Goal: Information Seeking & Learning: Learn about a topic

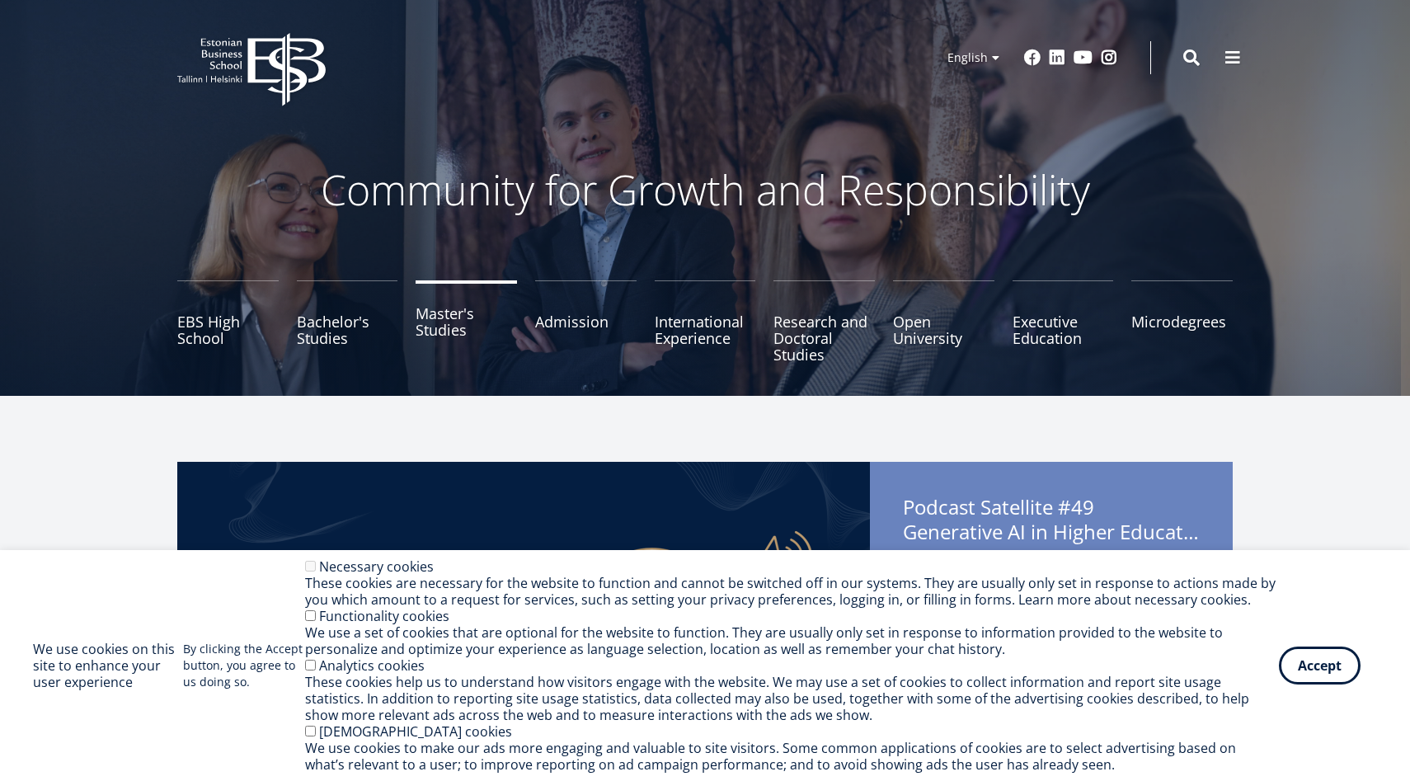
click at [444, 338] on link "Master's Studies" at bounding box center [465, 321] width 101 height 82
click at [488, 315] on link "Master's Studies" at bounding box center [465, 321] width 101 height 82
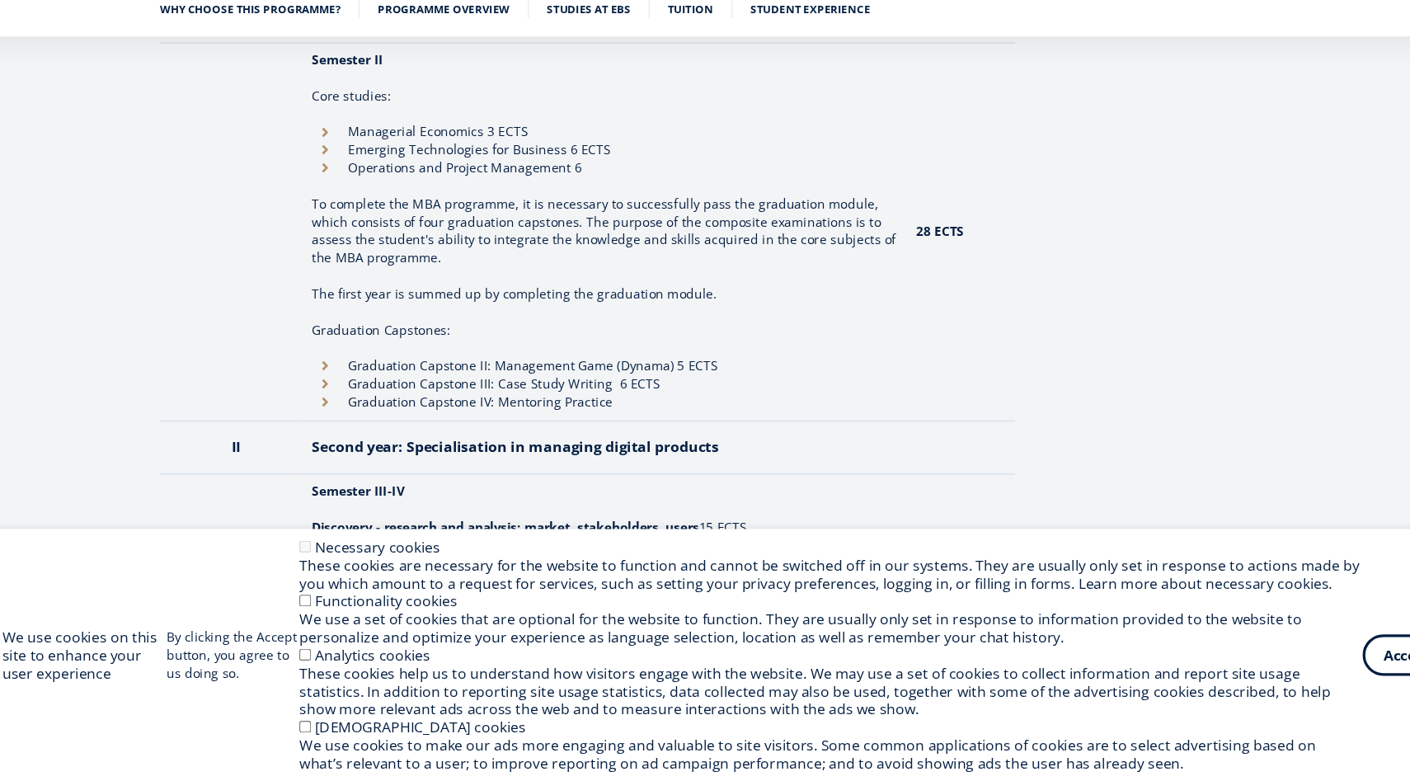
scroll to position [1845, 0]
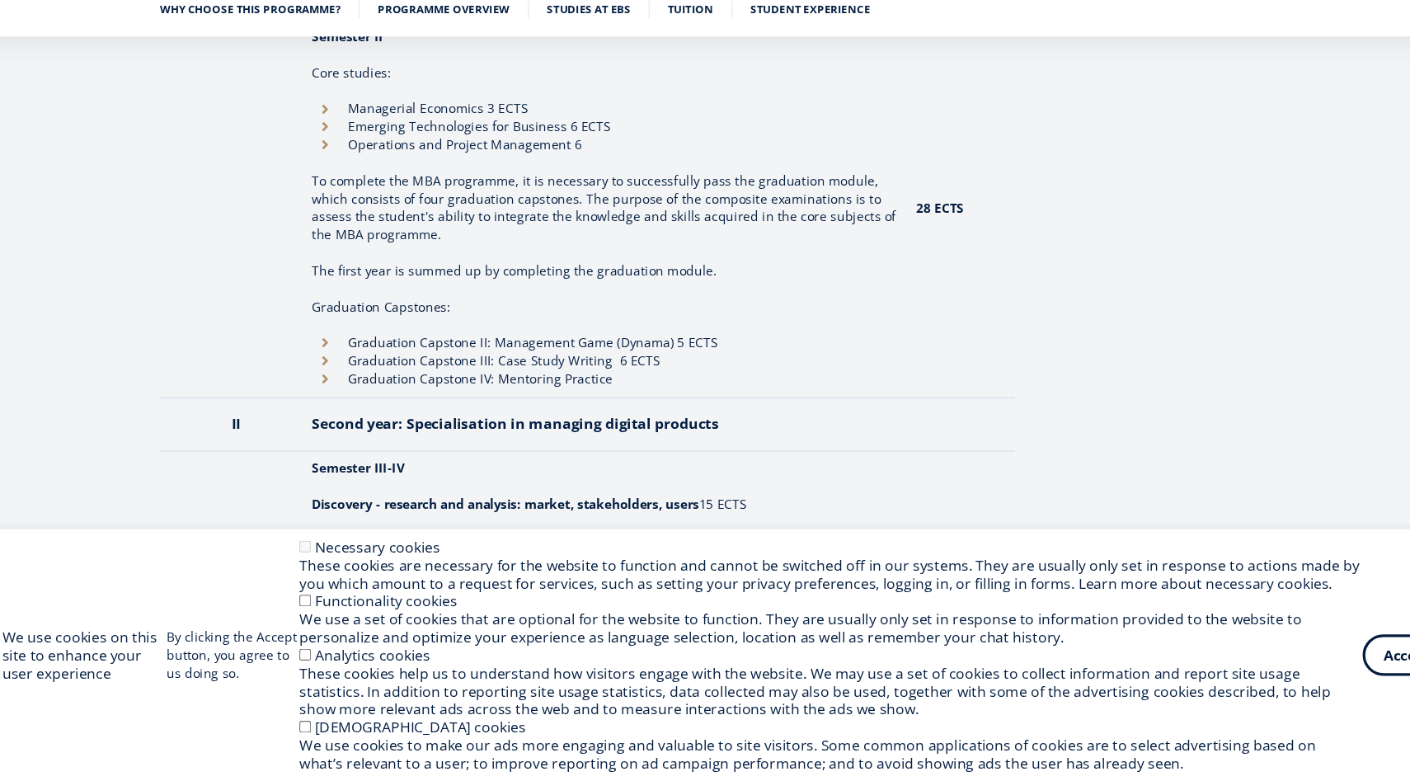
click at [634, 78] on ul "Why choose this programme? Programme overview Studies at EBS Tuition Student ex…" at bounding box center [697, 78] width 1072 height 25
click at [653, 76] on link "Tuition" at bounding box center [663, 72] width 42 height 16
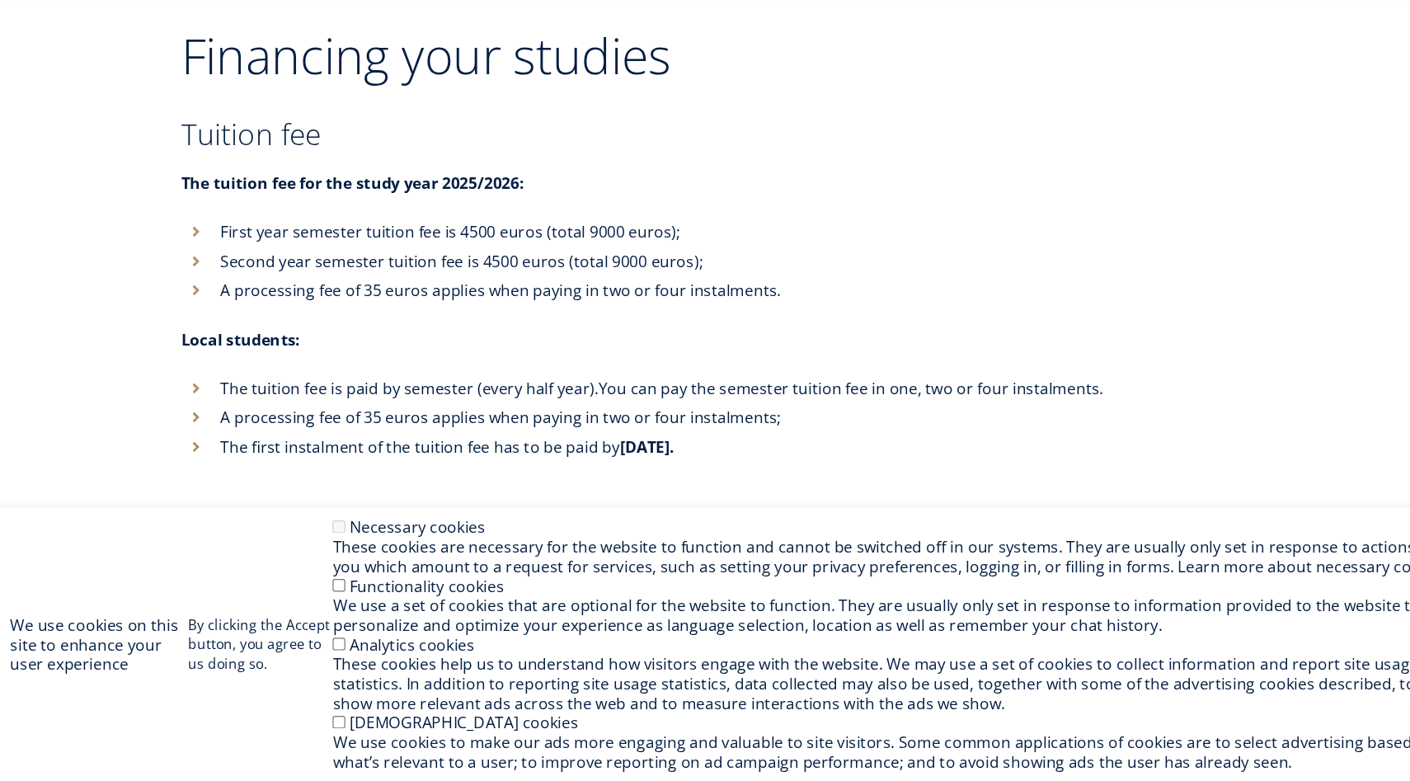
scroll to position [5402, 0]
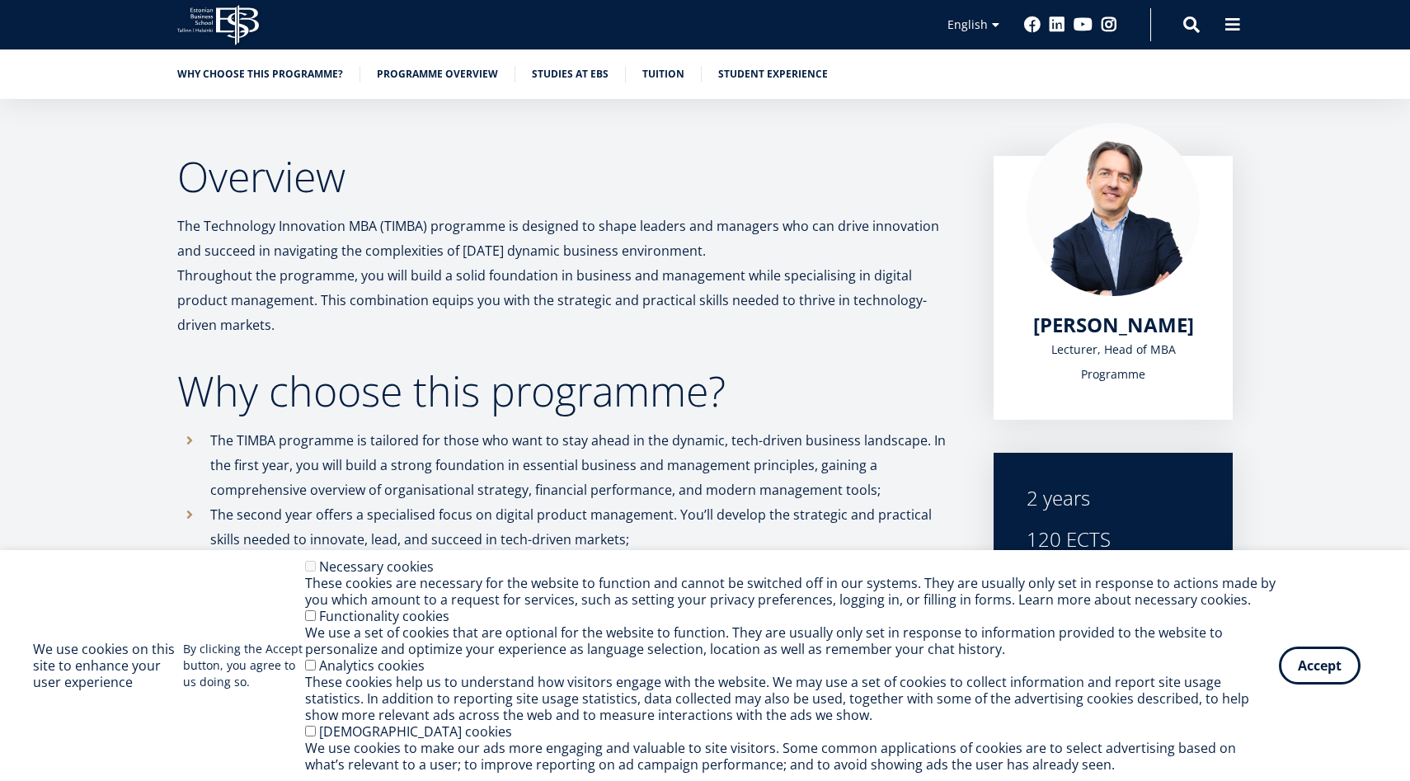
scroll to position [1845, 0]
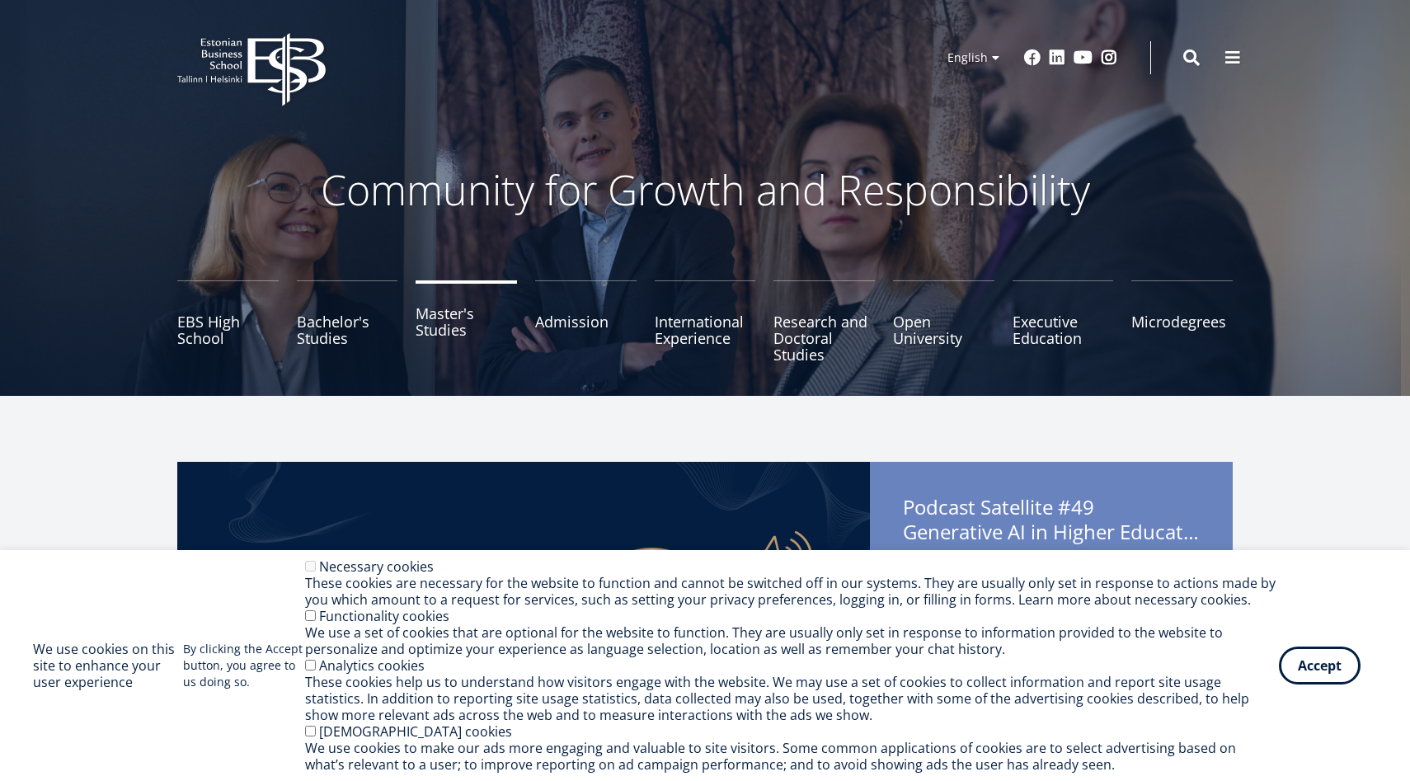
click at [457, 344] on link "Master's Studies" at bounding box center [465, 321] width 101 height 82
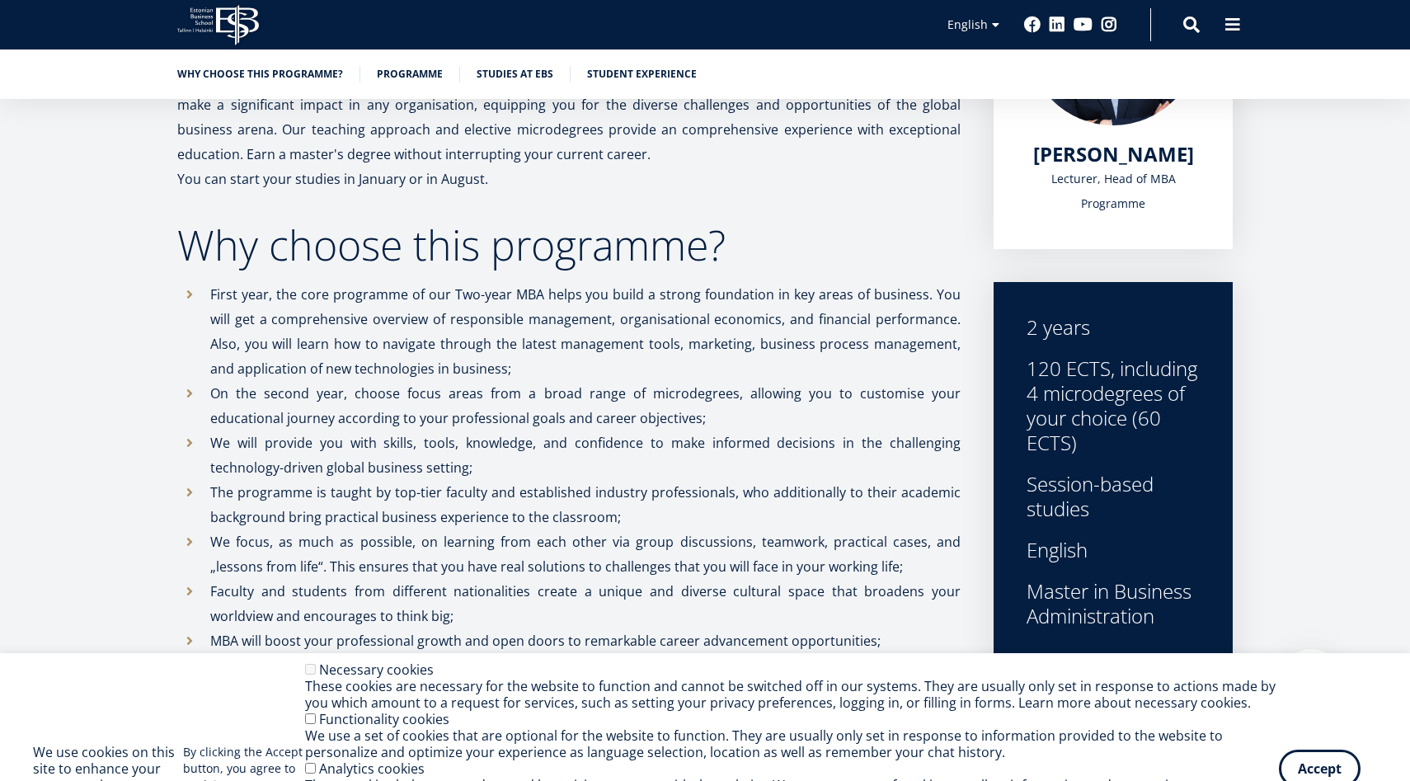
scroll to position [402, 0]
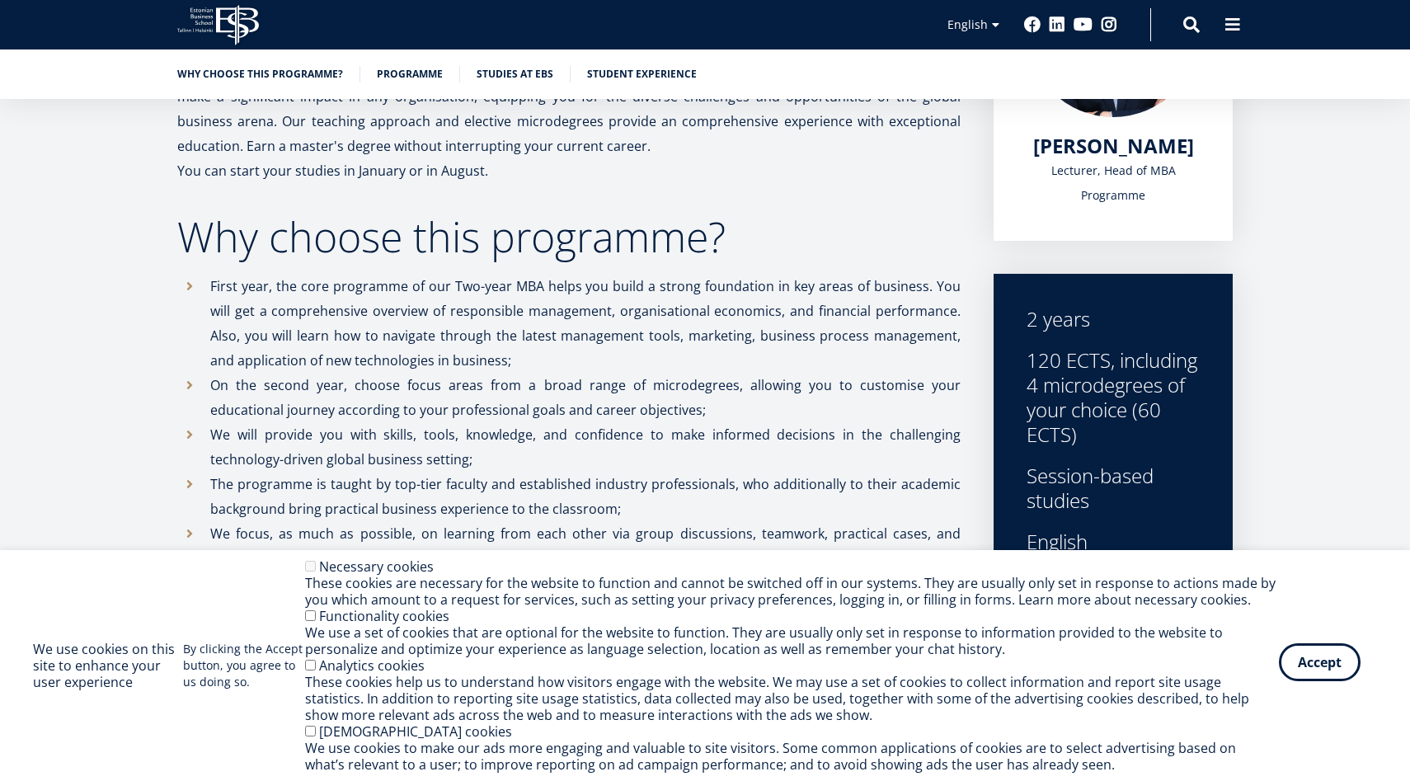
click at [1325, 663] on button "Accept" at bounding box center [1320, 662] width 82 height 38
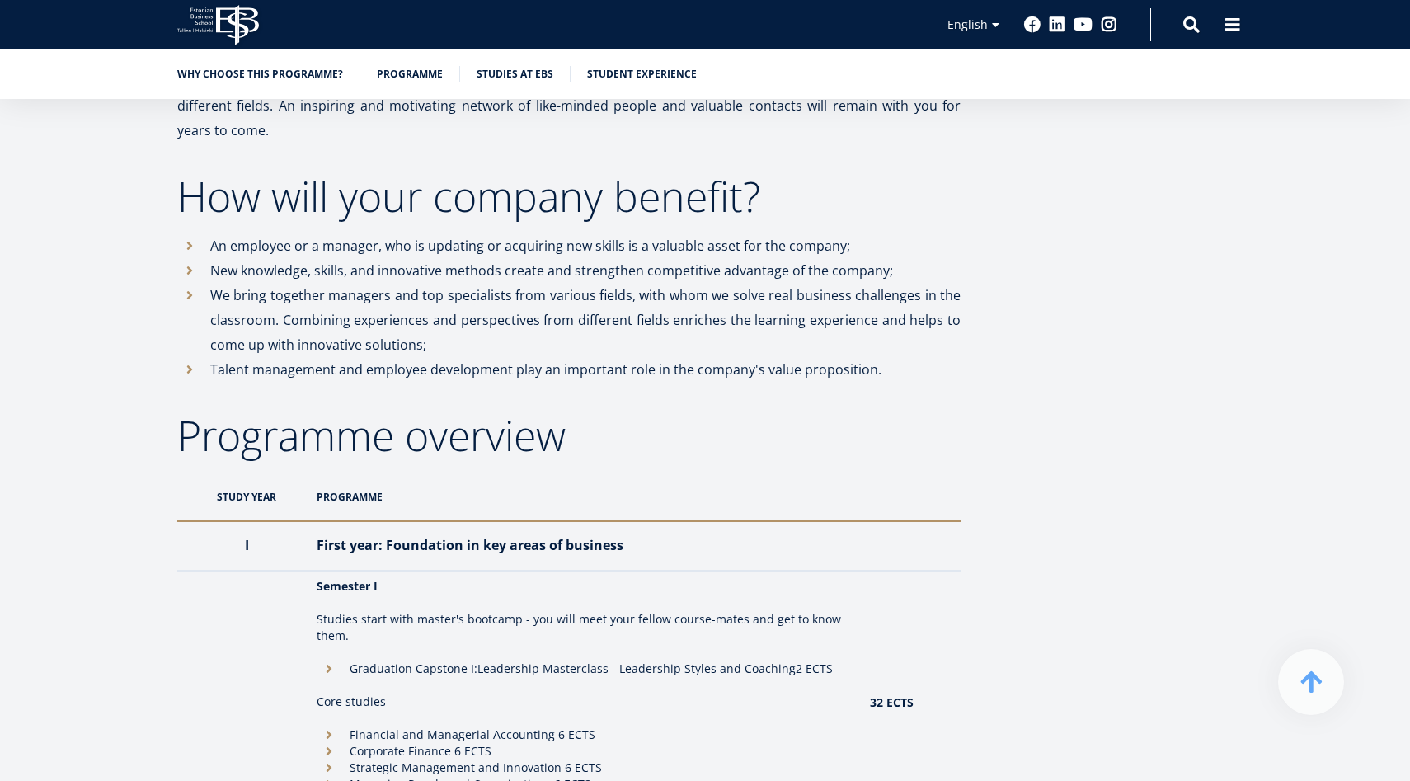
scroll to position [1237, 0]
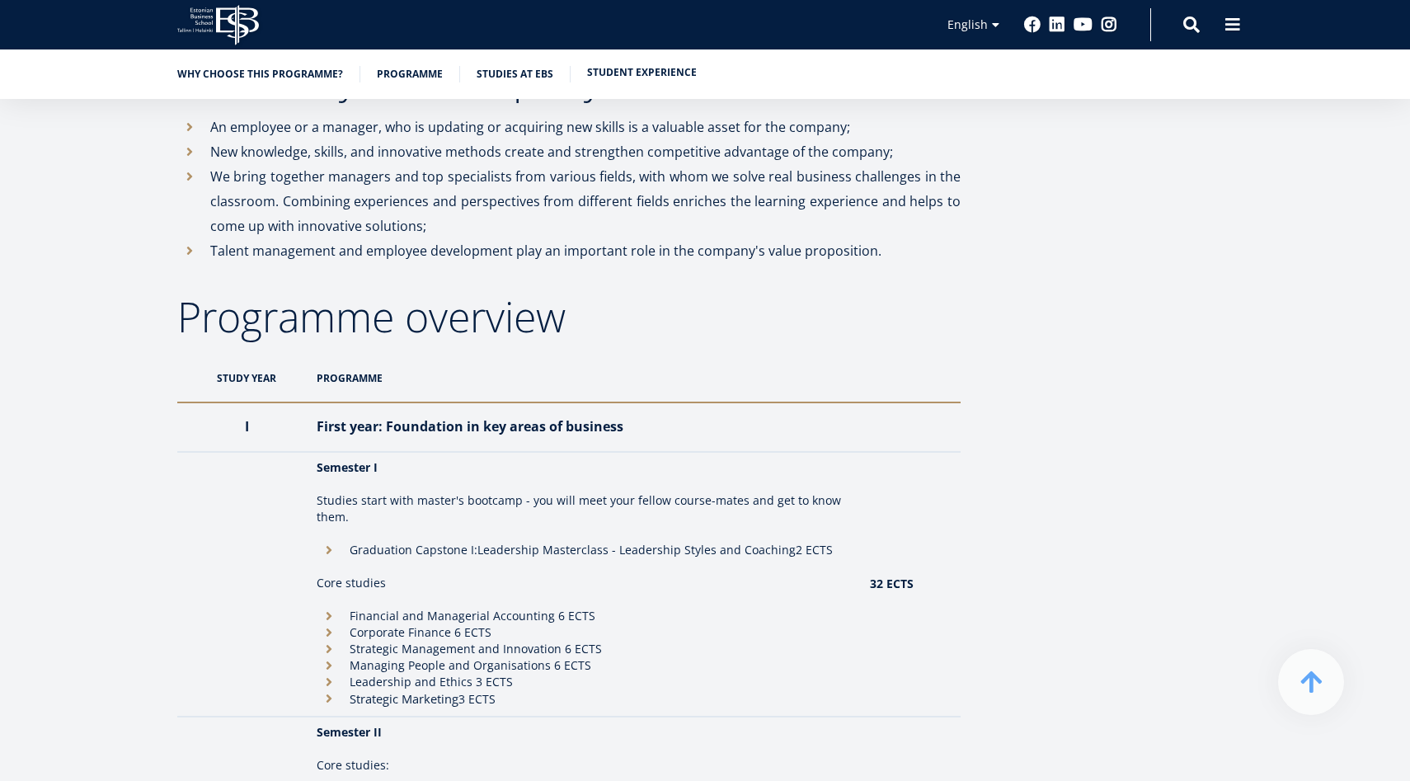
click at [623, 81] on li "Student experience" at bounding box center [642, 74] width 110 height 16
click at [514, 63] on div "Why choose this programme? Programme Studies at EBS Student experience" at bounding box center [705, 73] width 1410 height 49
click at [513, 75] on link "Studies at EBS" at bounding box center [514, 72] width 77 height 16
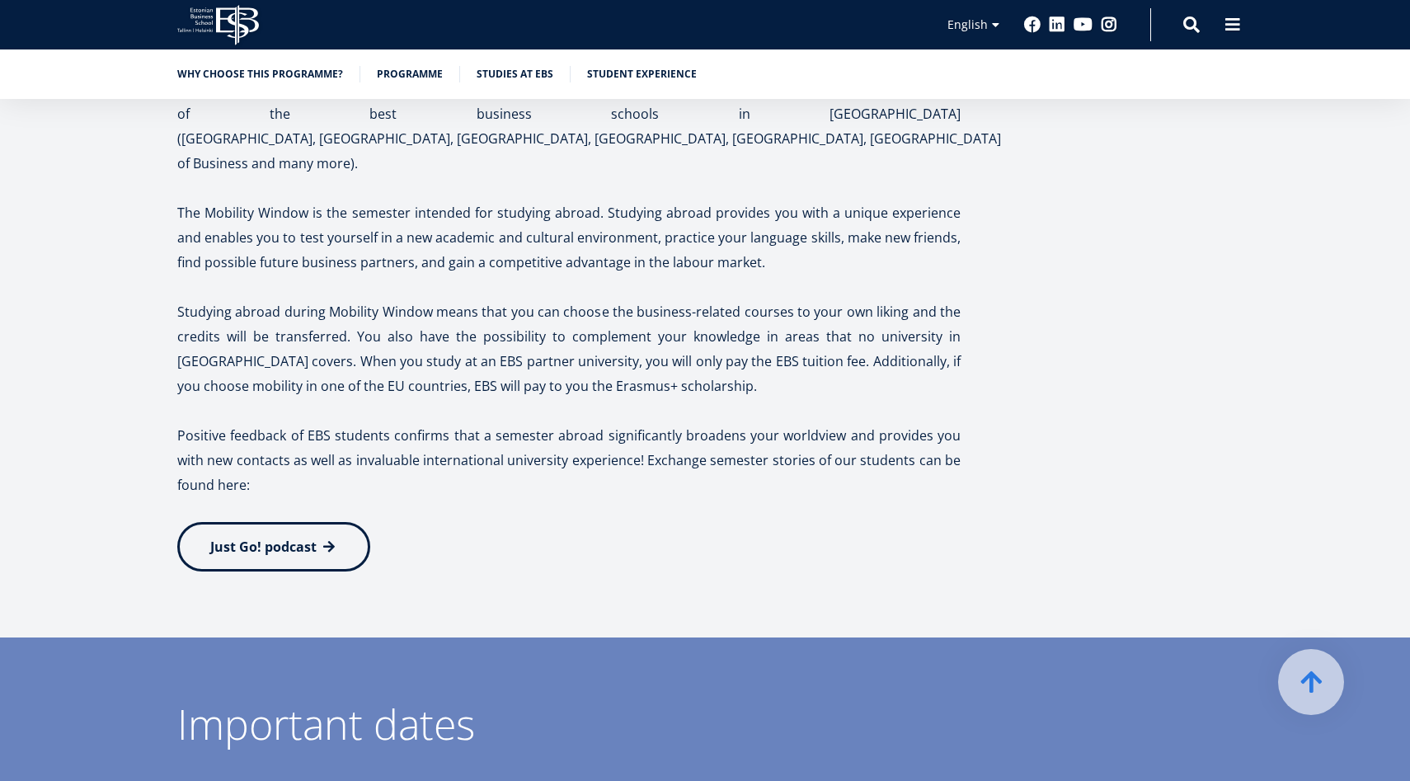
scroll to position [3033, 0]
